Goal: Information Seeking & Learning: Learn about a topic

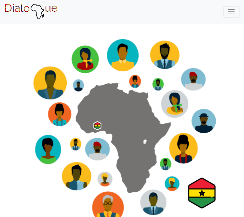
scroll to position [19, 0]
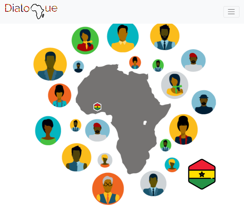
click at [232, 10] on span "Toggle navigation" at bounding box center [231, 11] width 8 height 8
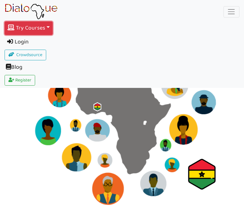
click at [44, 32] on button "Try Courses Toggle Dropdown" at bounding box center [29, 28] width 48 height 14
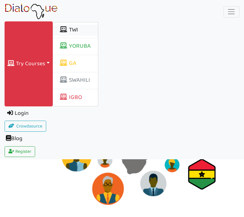
click at [88, 30] on button "TWI" at bounding box center [75, 30] width 45 height 11
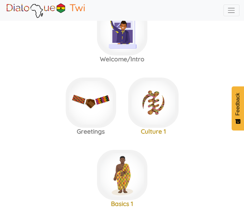
scroll to position [49, 0]
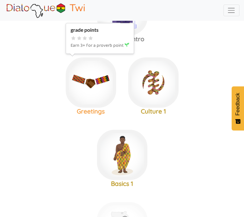
click at [88, 83] on img at bounding box center [91, 82] width 50 height 50
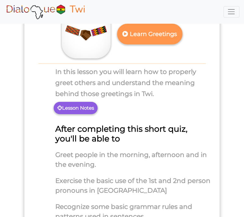
scroll to position [61, 0]
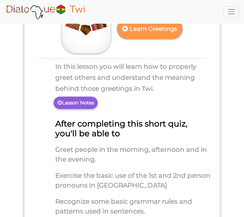
click at [138, 33] on p "Learn Greetings" at bounding box center [149, 29] width 57 height 16
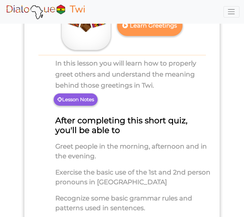
scroll to position [66, 0]
